Goal: Task Accomplishment & Management: Use online tool/utility

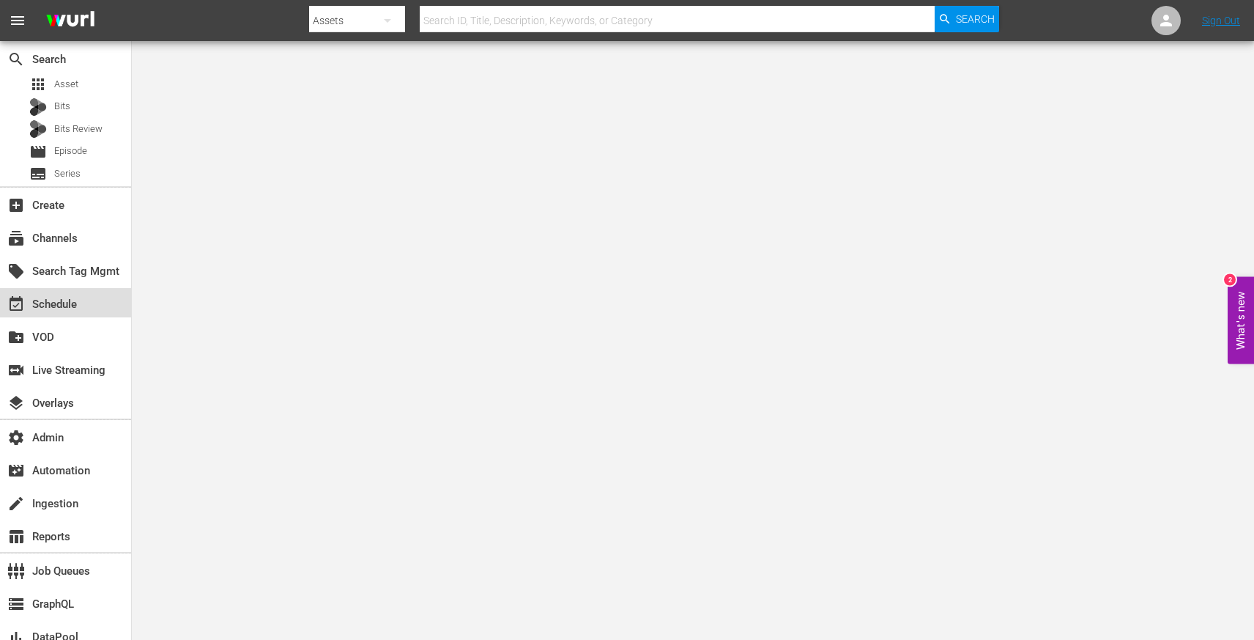
click at [85, 296] on div "event_available Schedule" at bounding box center [65, 302] width 131 height 29
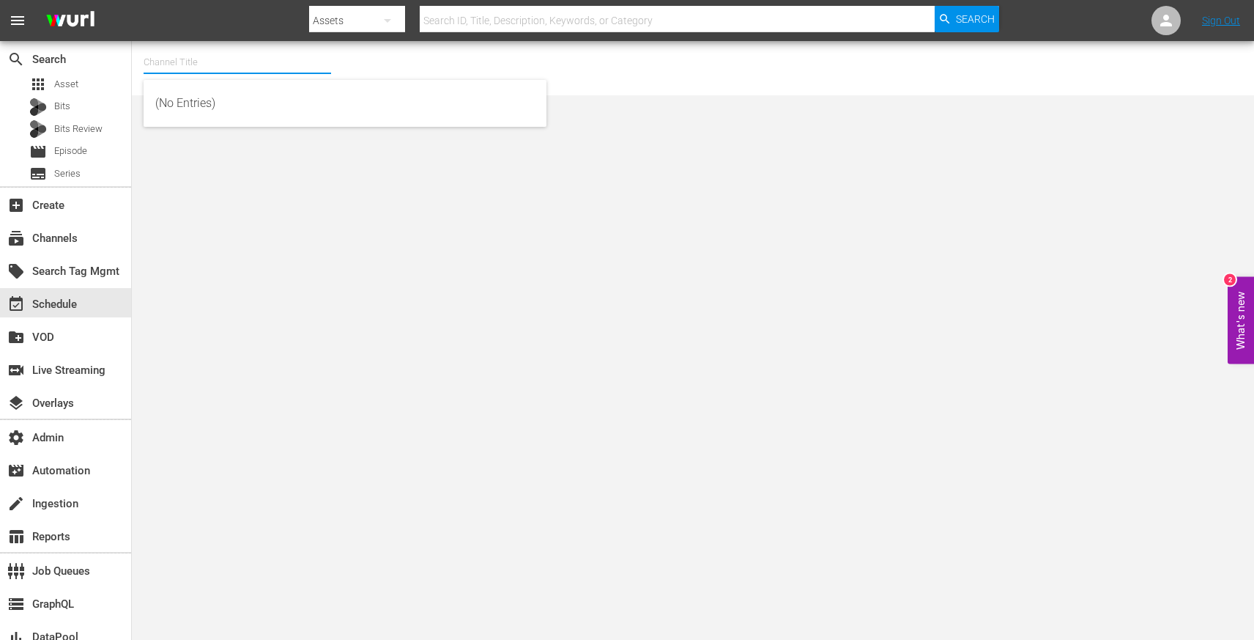
click at [308, 70] on input "text" at bounding box center [238, 62] width 188 height 35
paste input "glewedtv"
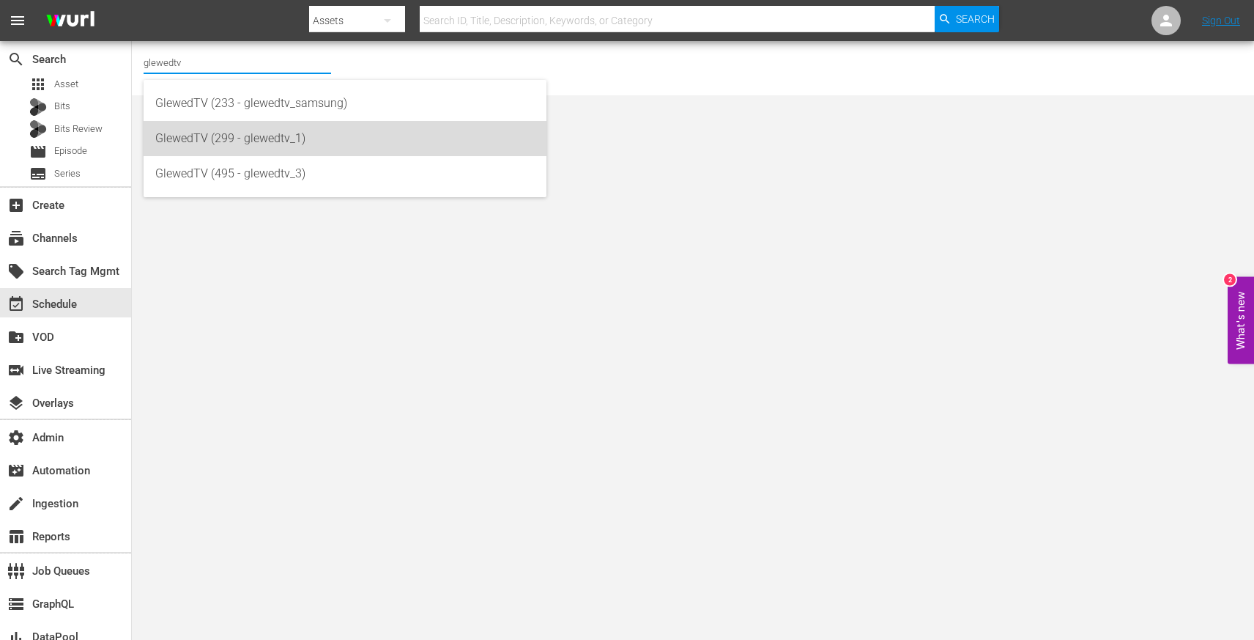
click at [297, 125] on div "GlewedTV (299 - glewedtv_1)" at bounding box center [345, 138] width 380 height 35
type input "GlewedTV (299 - glewedtv_1)"
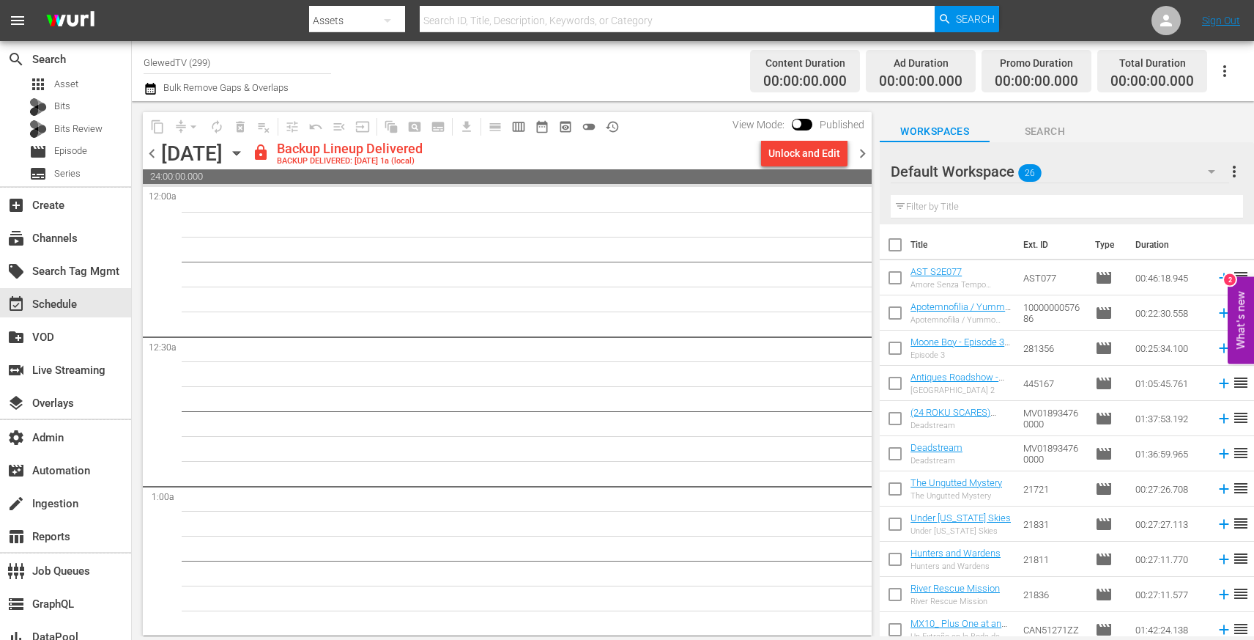
click at [272, 74] on input "GlewedTV (299)" at bounding box center [238, 62] width 188 height 35
paste input "glewedtv"
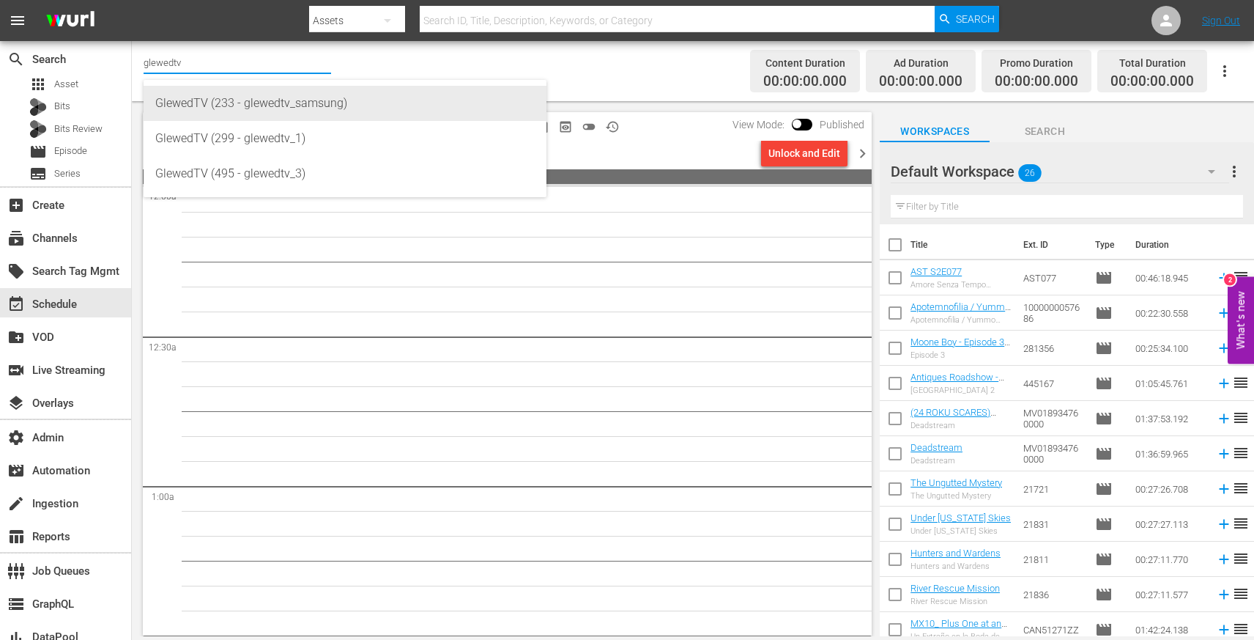
click at [278, 92] on div "GlewedTV (233 - glewedtv_samsung)" at bounding box center [345, 103] width 380 height 35
type input "GlewedTV (233 - glewedtv_samsung)"
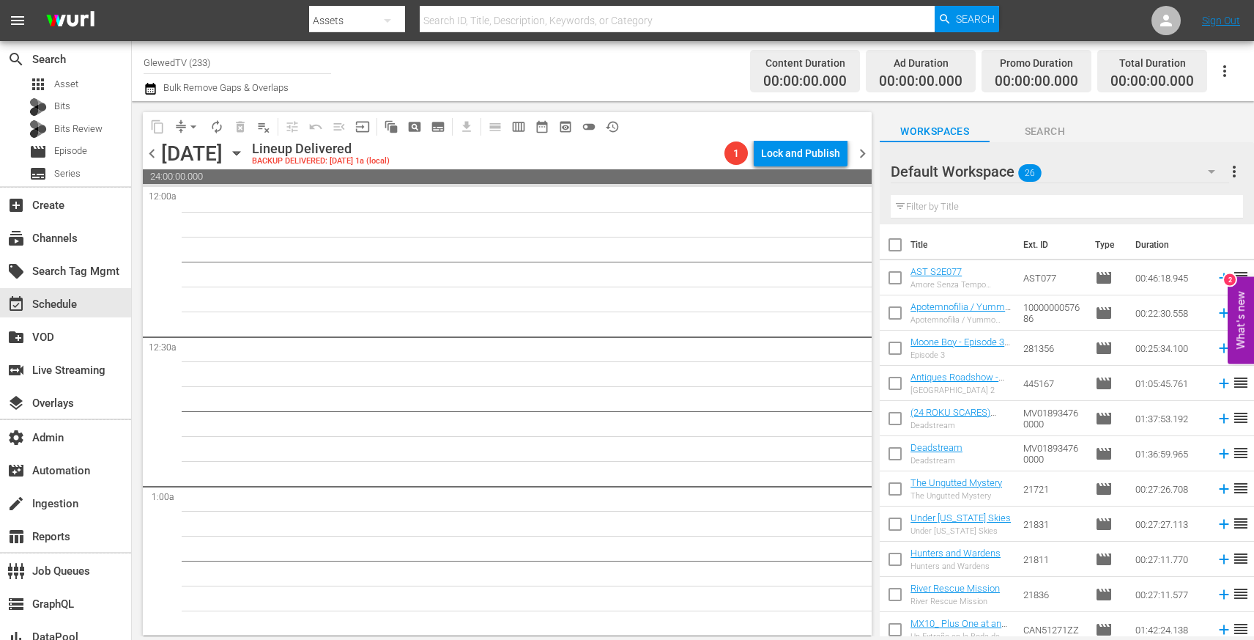
click at [273, 64] on input "GlewedTV (233)" at bounding box center [238, 62] width 188 height 35
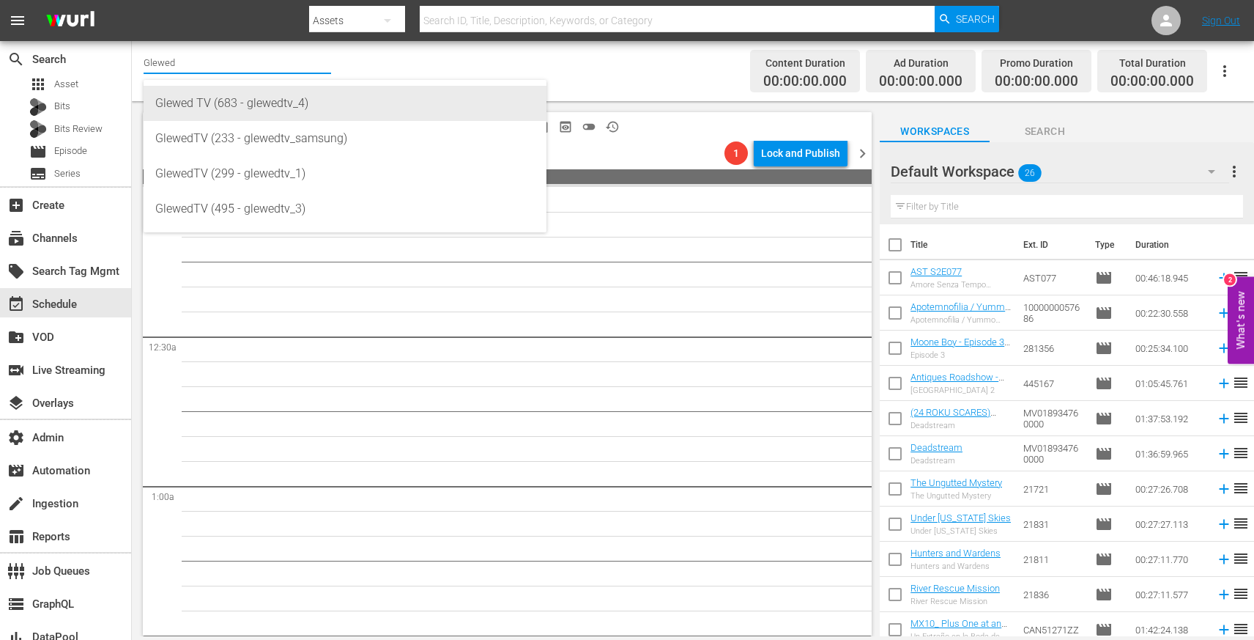
click at [244, 106] on div "Glewed TV (683 - glewedtv_4)" at bounding box center [345, 103] width 380 height 35
type input "Glewed TV (683 - glewedtv_4)"
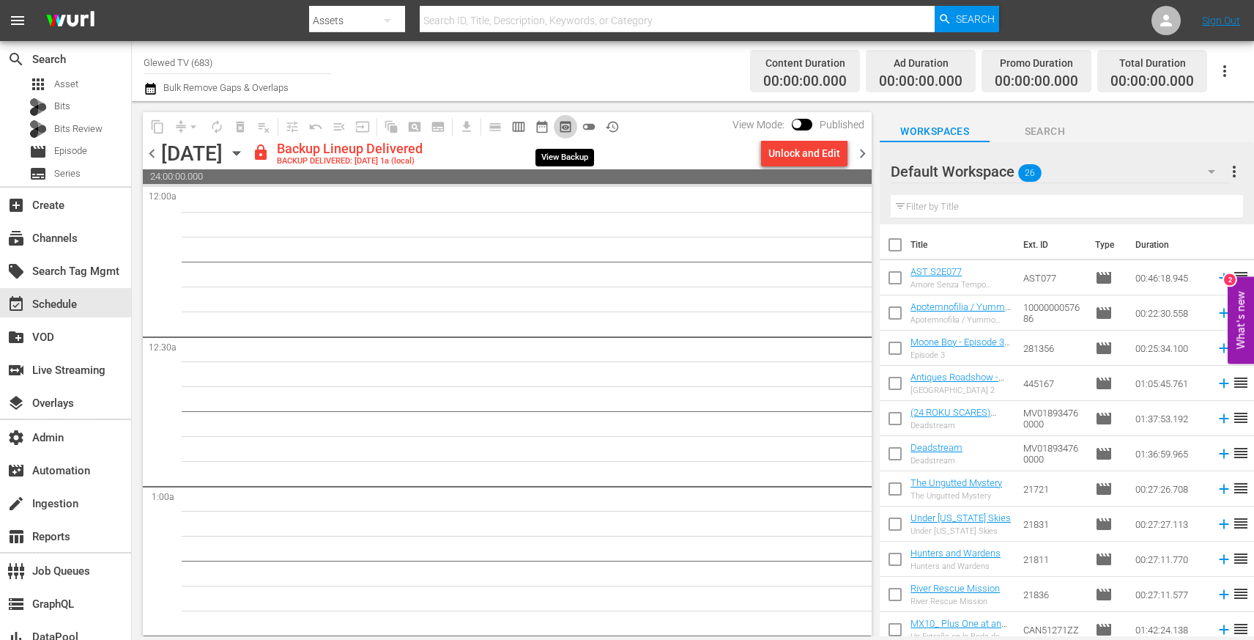
click at [563, 128] on span "preview_outlined" at bounding box center [565, 126] width 15 height 15
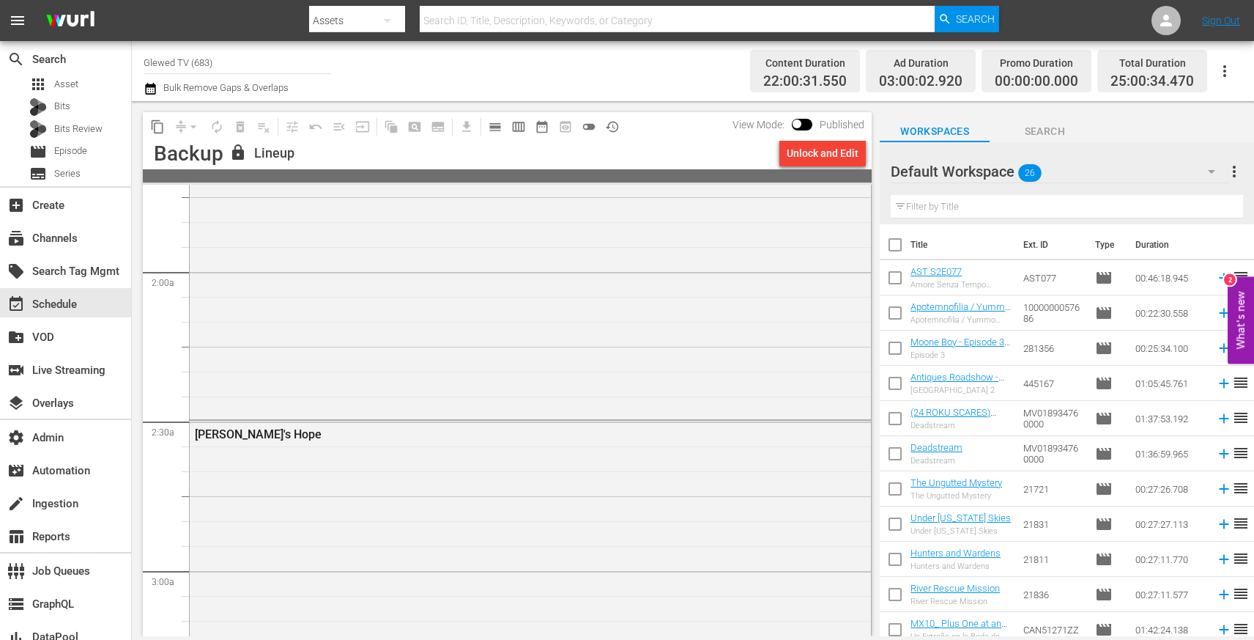
scroll to position [509, 0]
click at [356, 374] on div "Tentacle 8" at bounding box center [530, 47] width 681 height 742
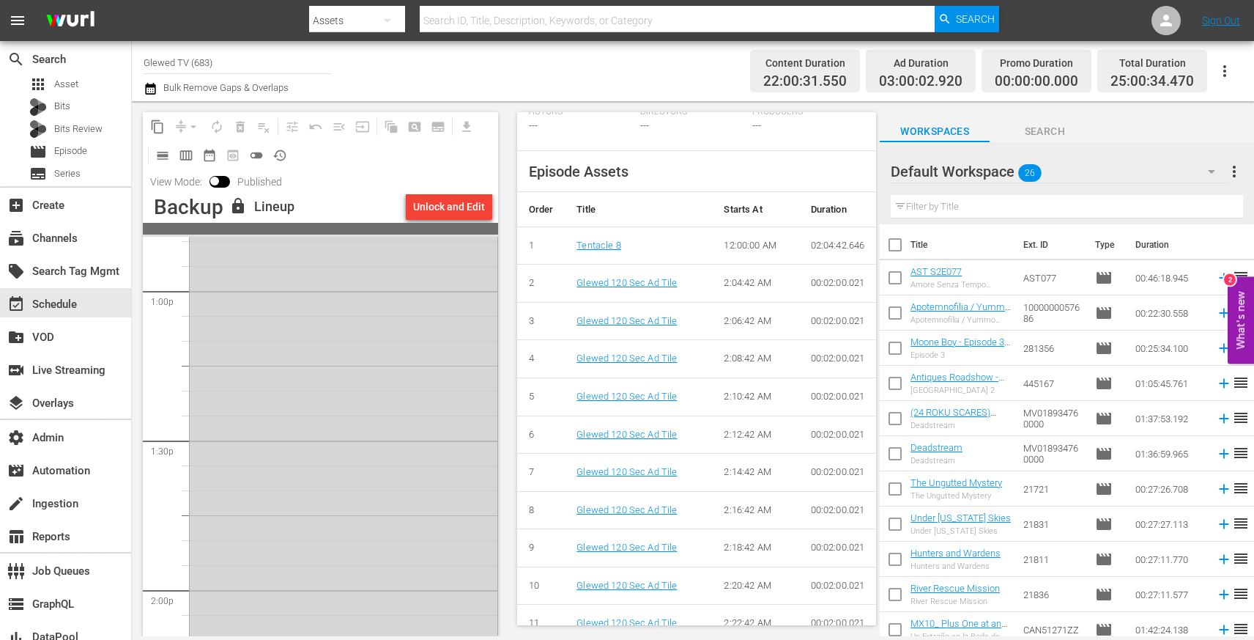
scroll to position [3834, 0]
click at [414, 296] on div "Tentacle 8 AUTO-LOOPED" at bounding box center [344, 512] width 308 height 742
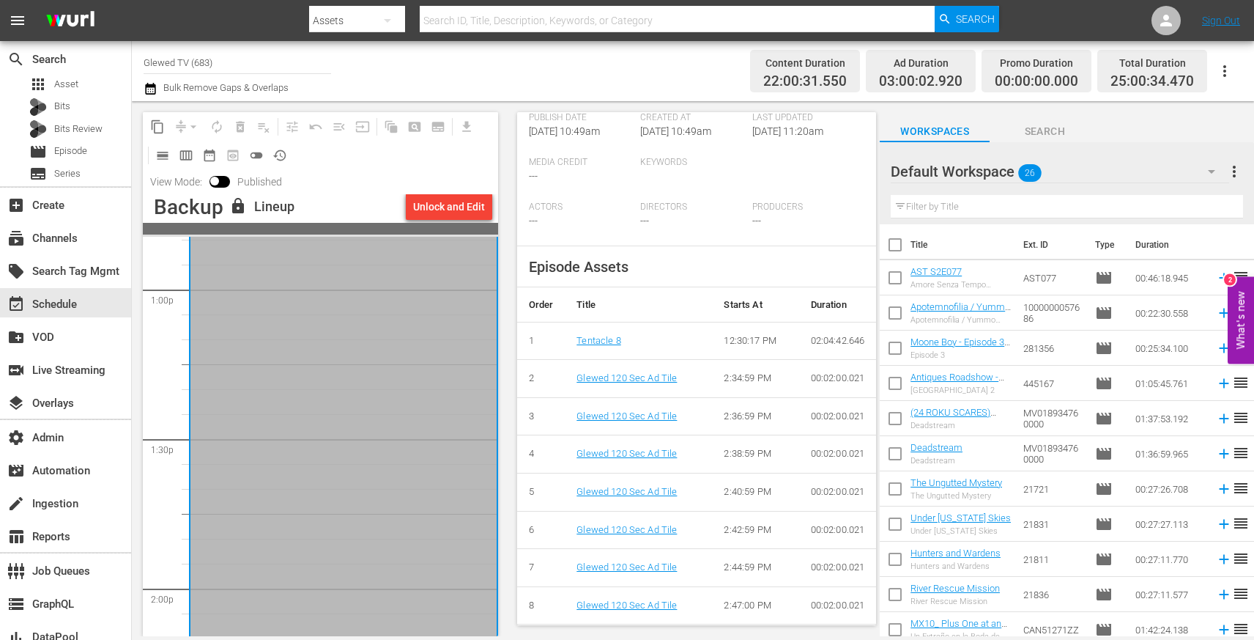
scroll to position [413, 0]
